Goal: Information Seeking & Learning: Learn about a topic

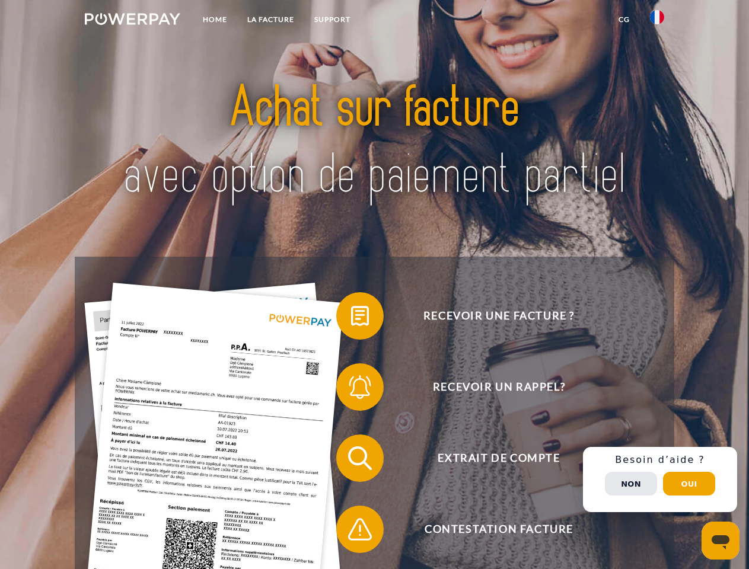
click at [132, 21] on img at bounding box center [132, 19] width 95 height 12
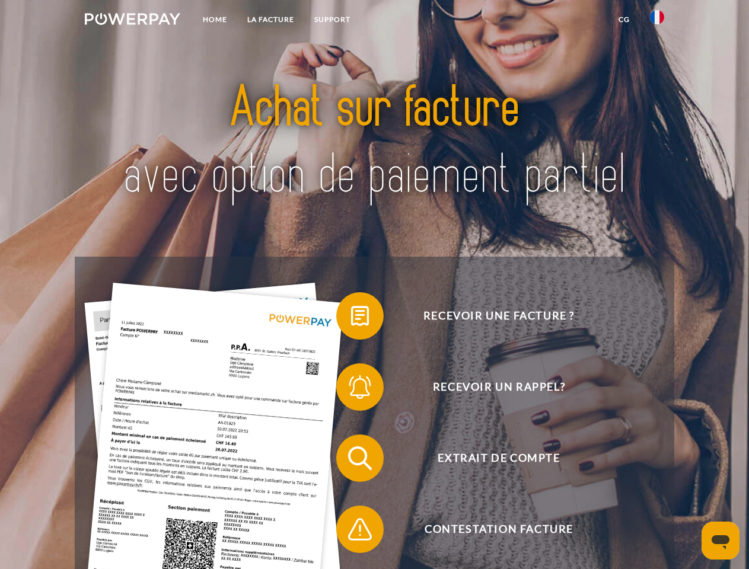
click at [657, 21] on img at bounding box center [657, 17] width 14 height 14
click at [624, 20] on link "CG" at bounding box center [623, 19] width 31 height 21
click at [351, 318] on span at bounding box center [341, 315] width 59 height 59
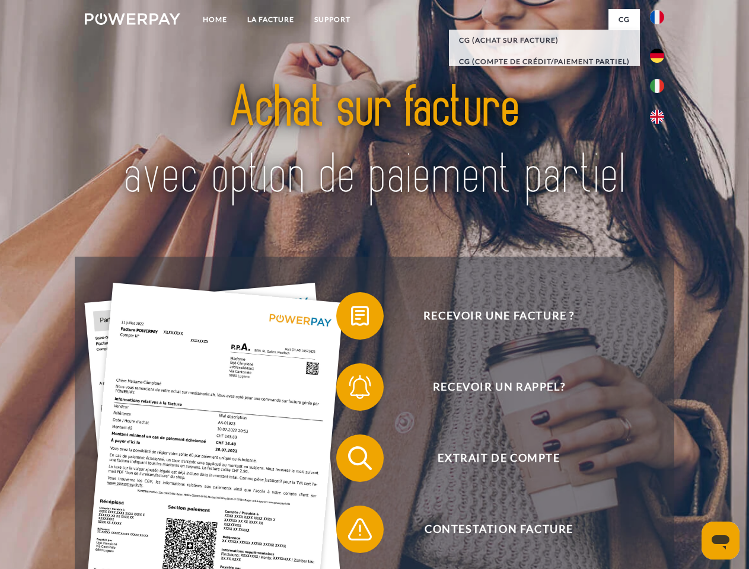
click at [351, 389] on span at bounding box center [341, 386] width 59 height 59
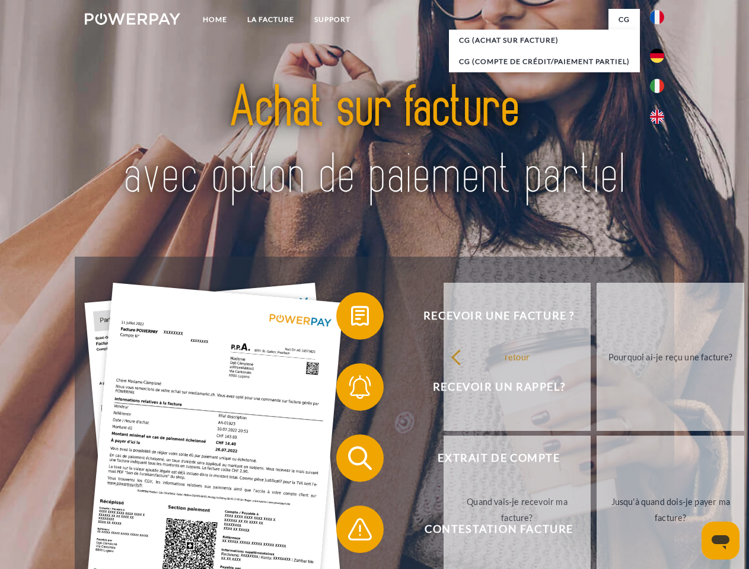
click at [596, 461] on link "Jusqu'à quand dois-je payer ma facture?" at bounding box center [670, 510] width 148 height 148
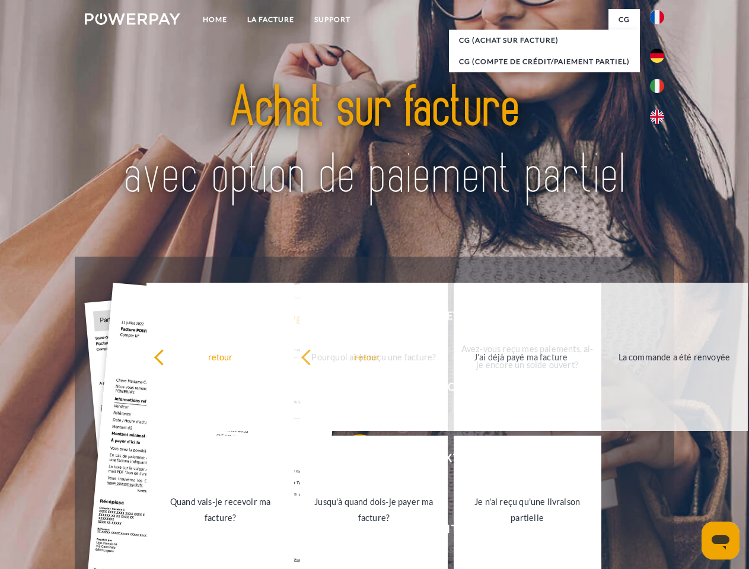
click at [453, 532] on link "Je n'ai reçu qu'une livraison partielle" at bounding box center [527, 510] width 148 height 148
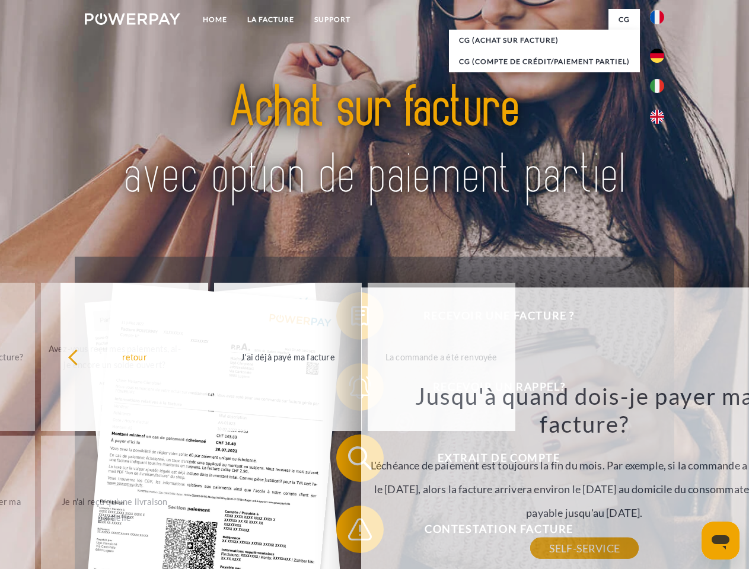
click at [660, 480] on div "Recevoir une facture ? Recevoir un rappel? Extrait de compte retour" at bounding box center [374, 494] width 599 height 474
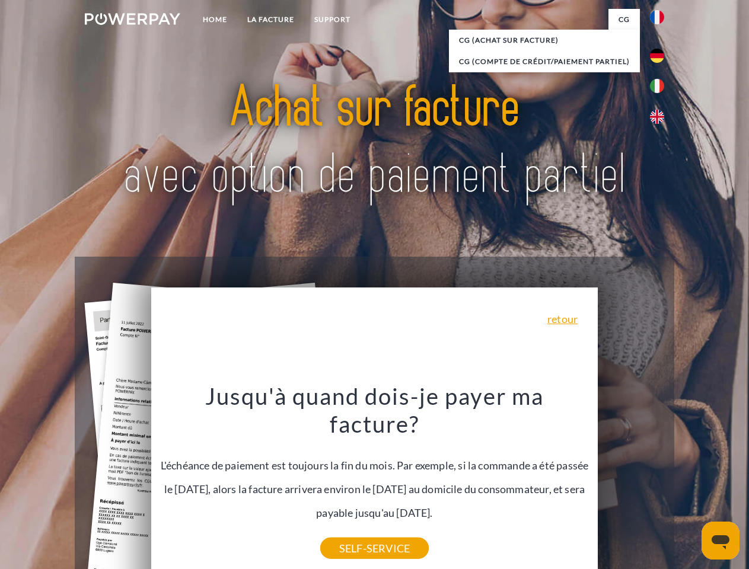
click at [631, 482] on span "Extrait de compte" at bounding box center [498, 457] width 290 height 47
click at [689, 484] on header "Home LA FACTURE Support" at bounding box center [374, 409] width 749 height 819
